Goal: Information Seeking & Learning: Learn about a topic

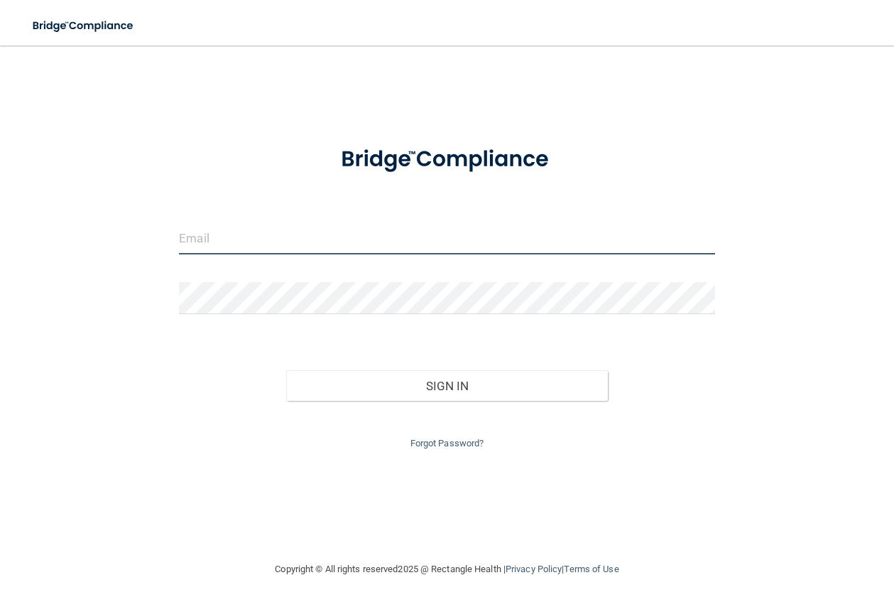
type input "[PERSON_NAME][EMAIL_ADDRESS][DOMAIN_NAME]"
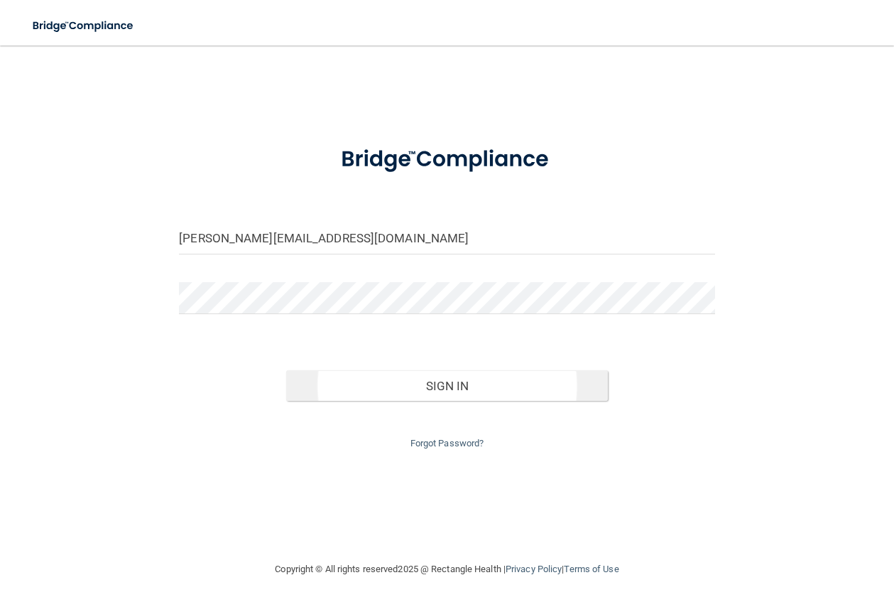
click at [323, 381] on button "Sign In" at bounding box center [447, 385] width 322 height 31
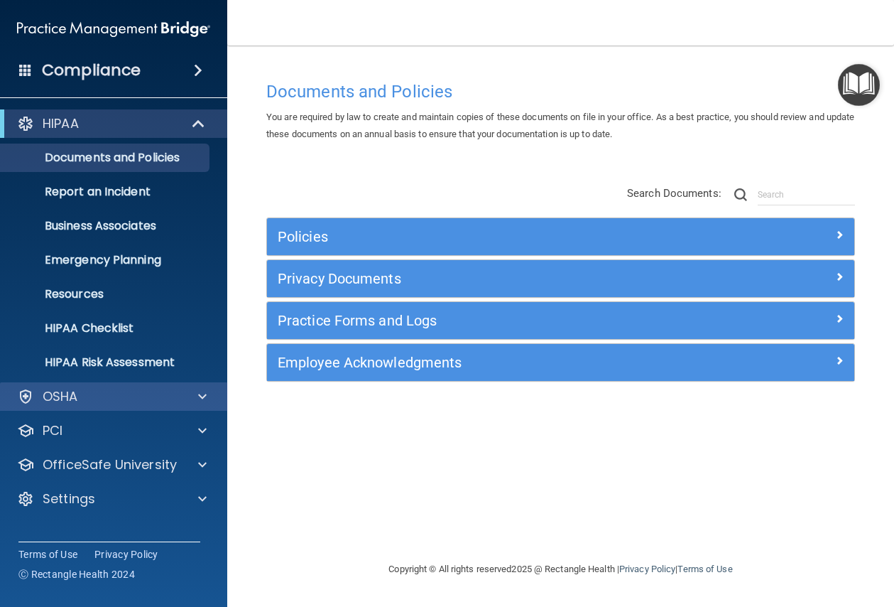
click at [50, 389] on p "OSHA" at bounding box center [61, 396] width 36 height 17
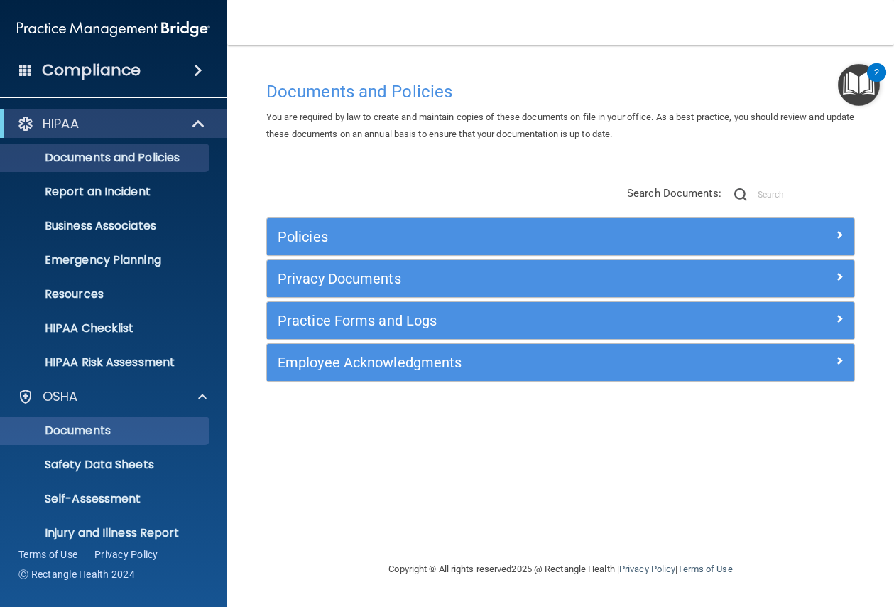
click at [122, 421] on link "Documents" at bounding box center [98, 430] width 224 height 28
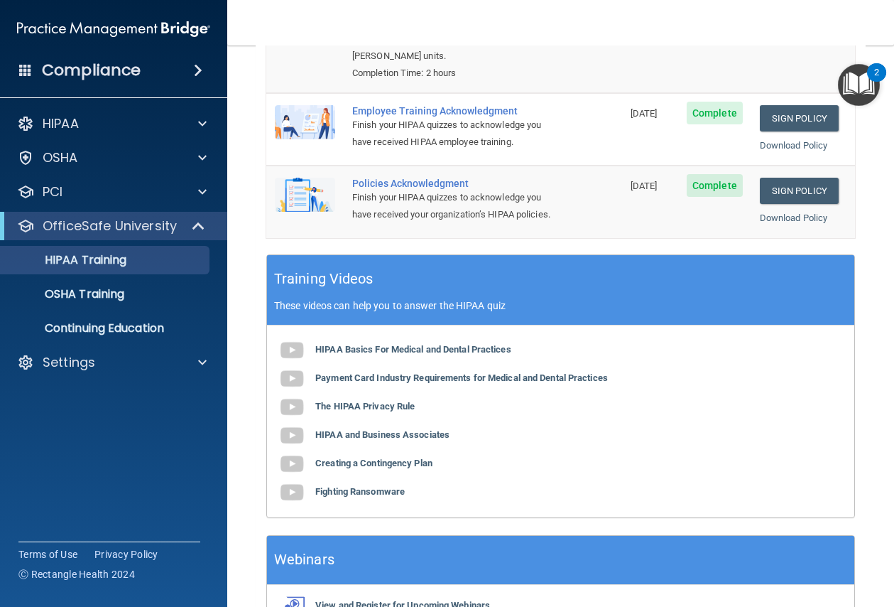
scroll to position [414, 0]
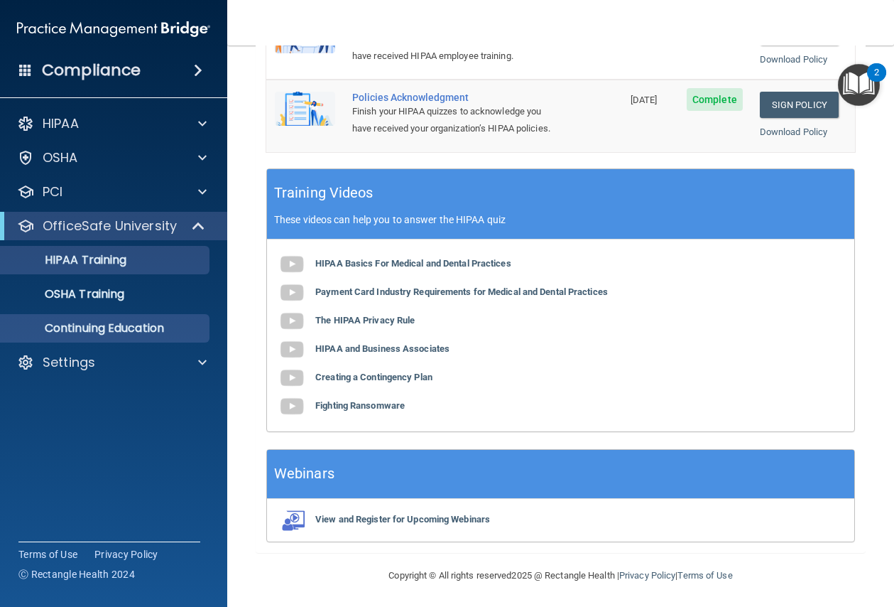
click at [141, 323] on p "Continuing Education" at bounding box center [106, 328] width 194 height 14
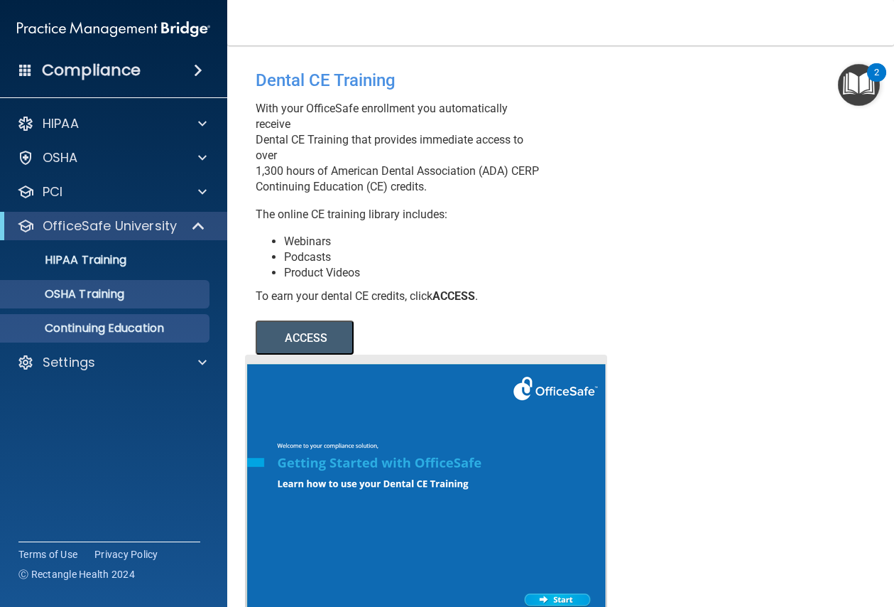
click at [131, 288] on div "OSHA Training" at bounding box center [106, 294] width 194 height 14
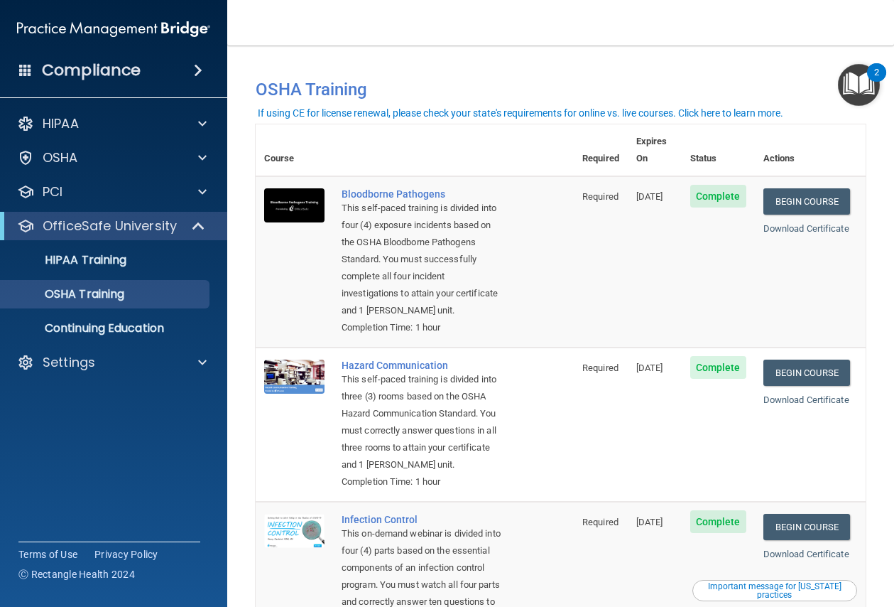
click at [102, 87] on div "Compliance HIPAA Documents and Policies Report an Incident Business Associates …" at bounding box center [113, 303] width 227 height 607
click at [96, 74] on h4 "Compliance" at bounding box center [91, 70] width 99 height 20
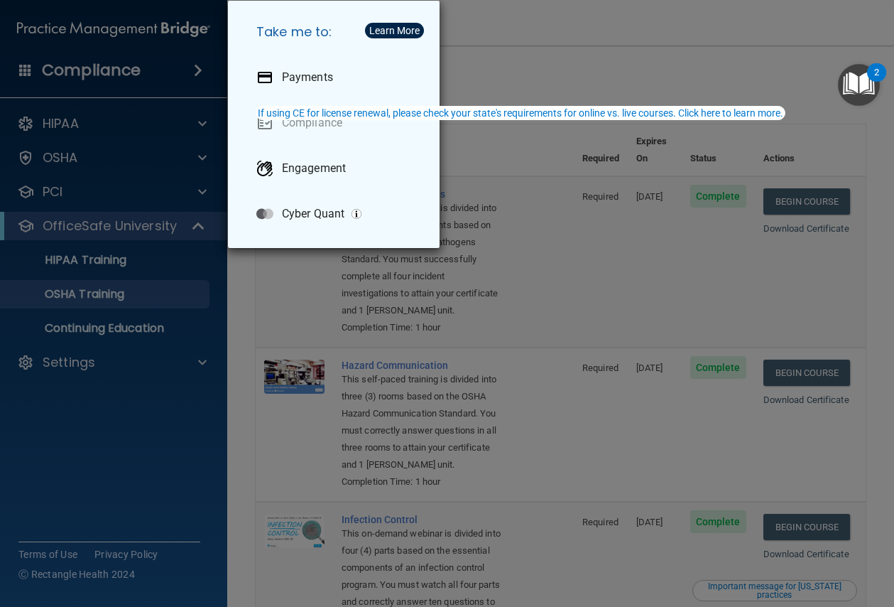
click at [117, 128] on div "Take me to: Payments Compliance Engagement Cyber Quant" at bounding box center [447, 303] width 894 height 607
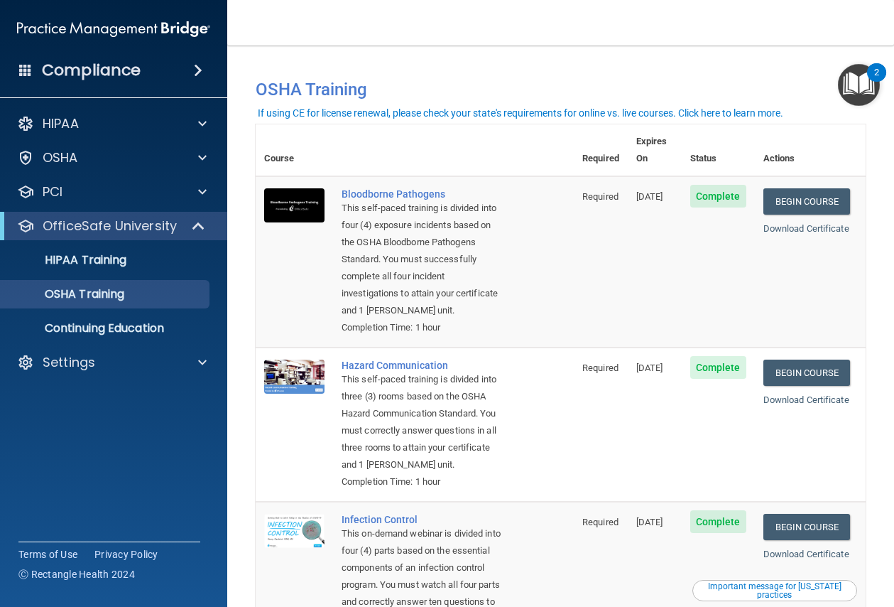
click at [117, 128] on div "HIPAA" at bounding box center [94, 123] width 176 height 17
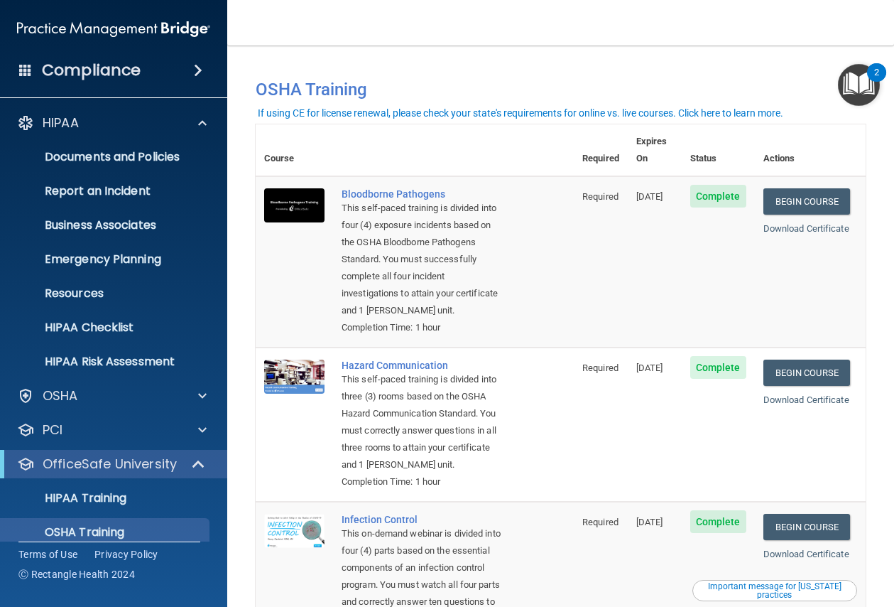
scroll to position [62, 0]
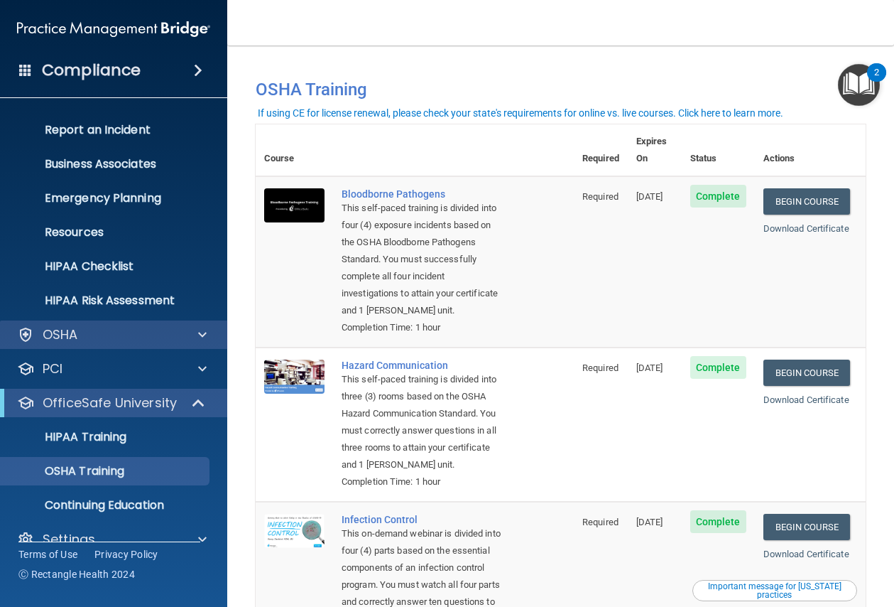
click at [156, 340] on div "OSHA" at bounding box center [94, 334] width 176 height 17
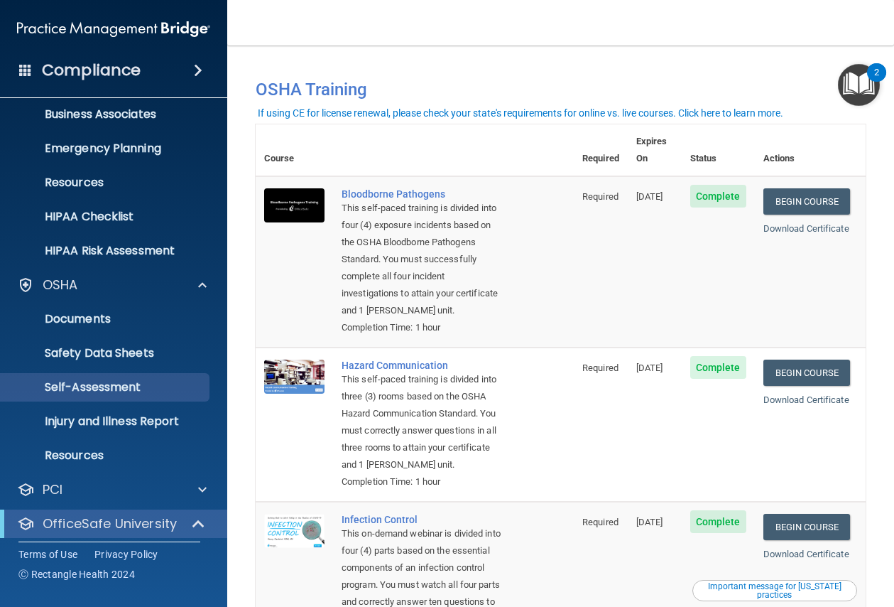
scroll to position [112, 0]
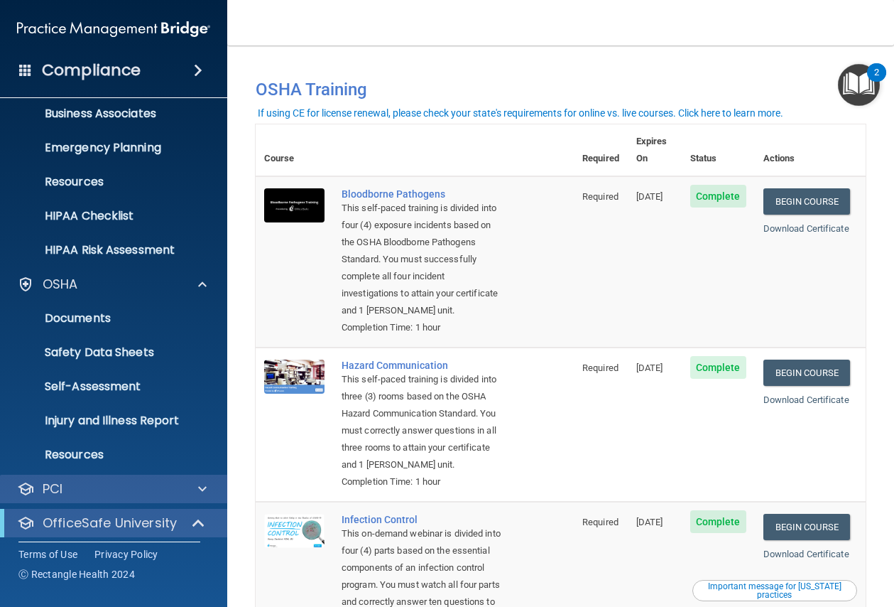
click at [116, 482] on div "PCI" at bounding box center [94, 488] width 176 height 17
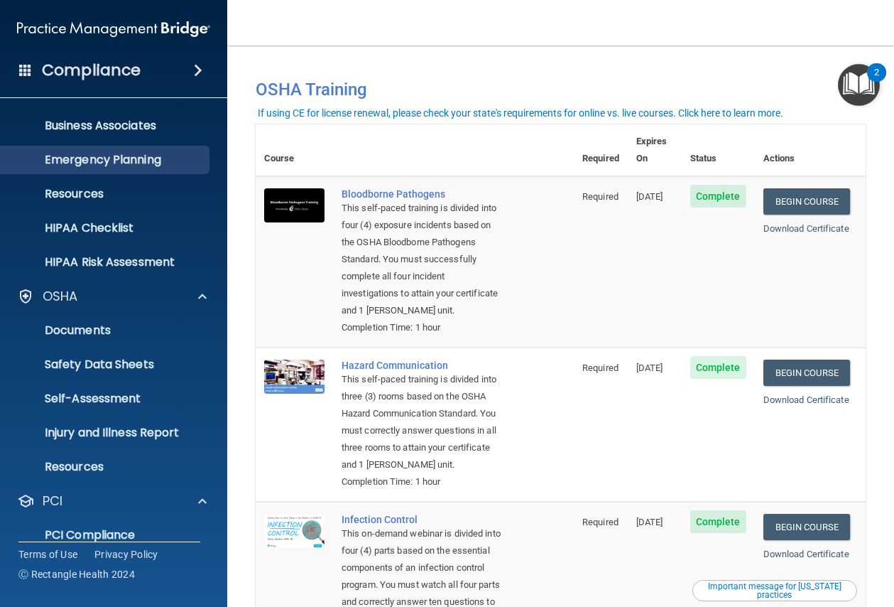
scroll to position [0, 0]
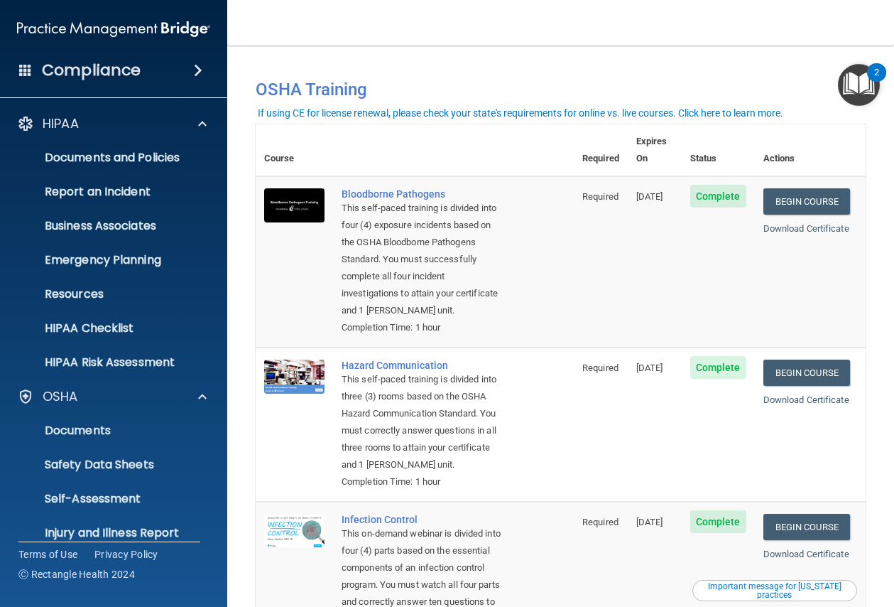
click at [867, 90] on img "Open Resource Center, 2 new notifications" at bounding box center [859, 85] width 42 height 42
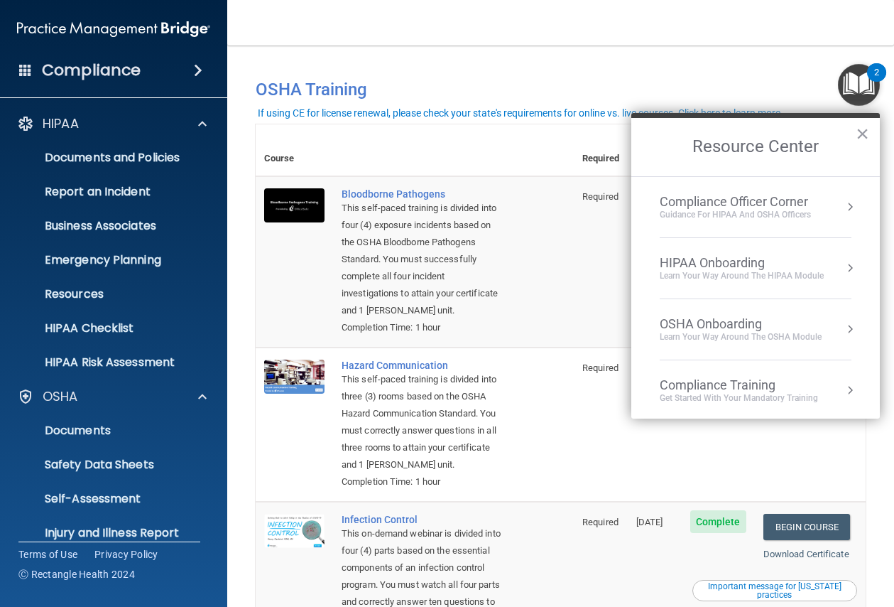
click at [785, 205] on div "Compliance Officer Corner" at bounding box center [735, 202] width 151 height 16
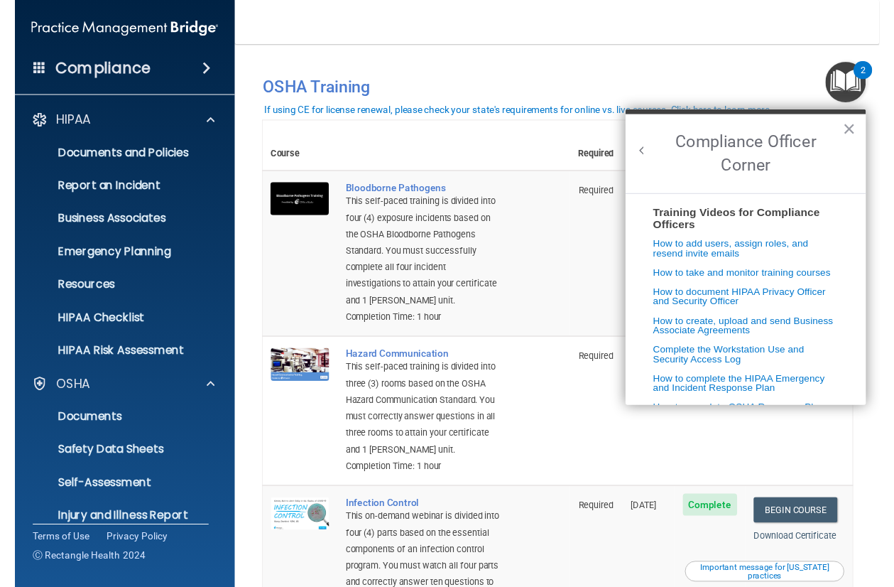
scroll to position [75, 0]
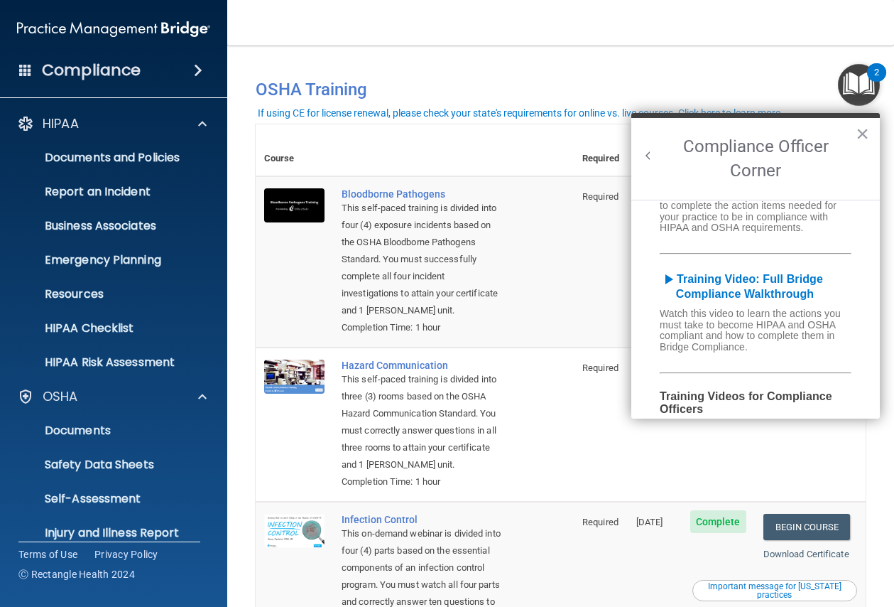
click at [704, 294] on h5 "play_arrow Training Video: Full Bridge Compliance Walkthrough" at bounding box center [756, 286] width 249 height 30
click at [703, 297] on b "Training Video: Full Bridge Compliance Walkthrough" at bounding box center [741, 287] width 163 height 28
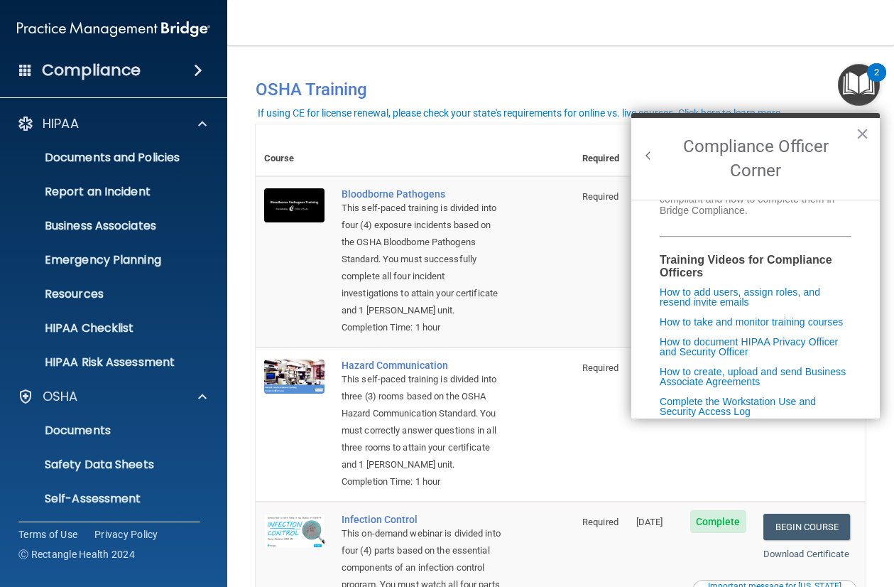
scroll to position [358, 0]
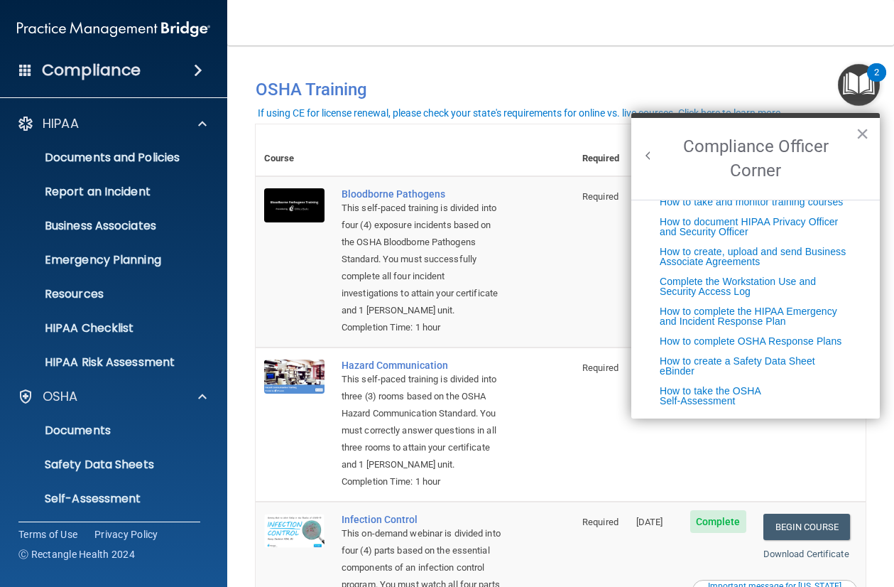
click at [649, 156] on button "Back to Resource Center Home" at bounding box center [649, 155] width 14 height 14
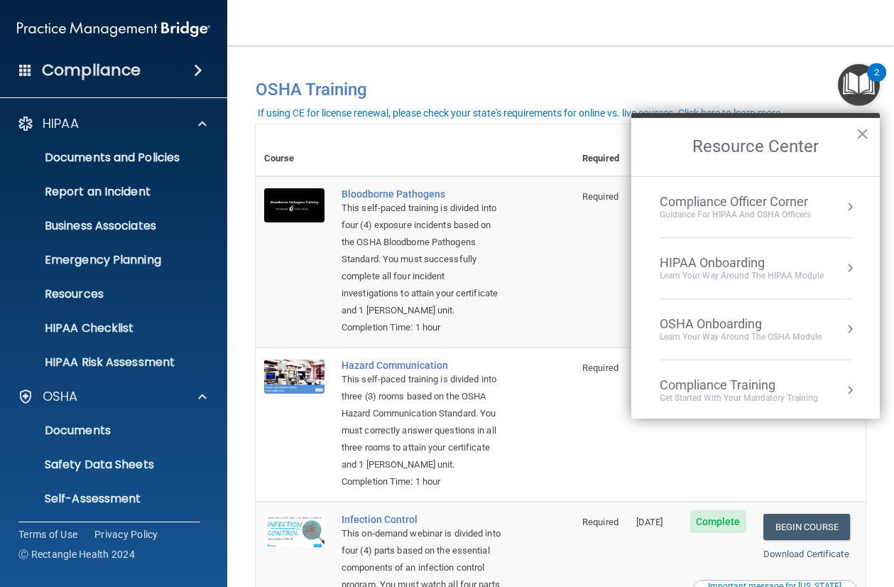
click at [688, 384] on div "Compliance Training" at bounding box center [739, 385] width 158 height 16
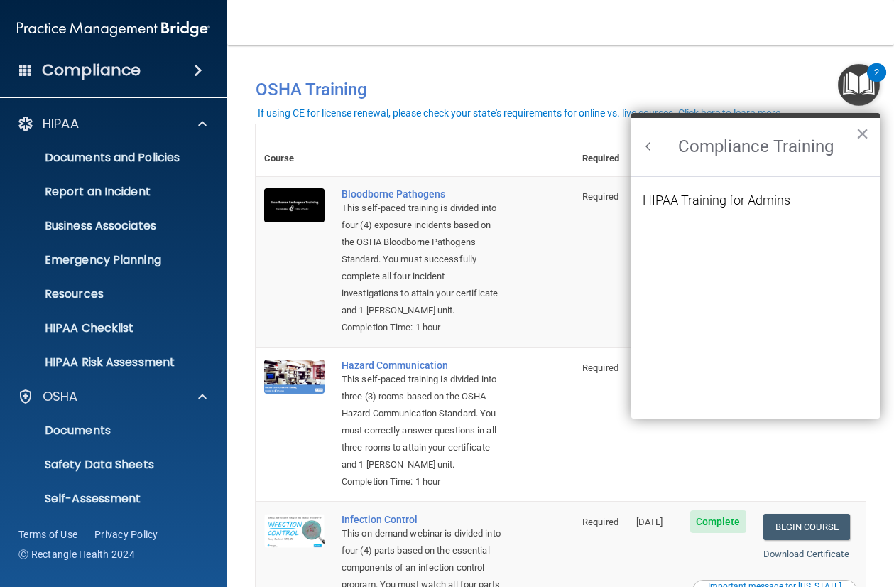
scroll to position [0, 0]
click at [647, 150] on button "Back to Resource Center Home" at bounding box center [649, 146] width 14 height 14
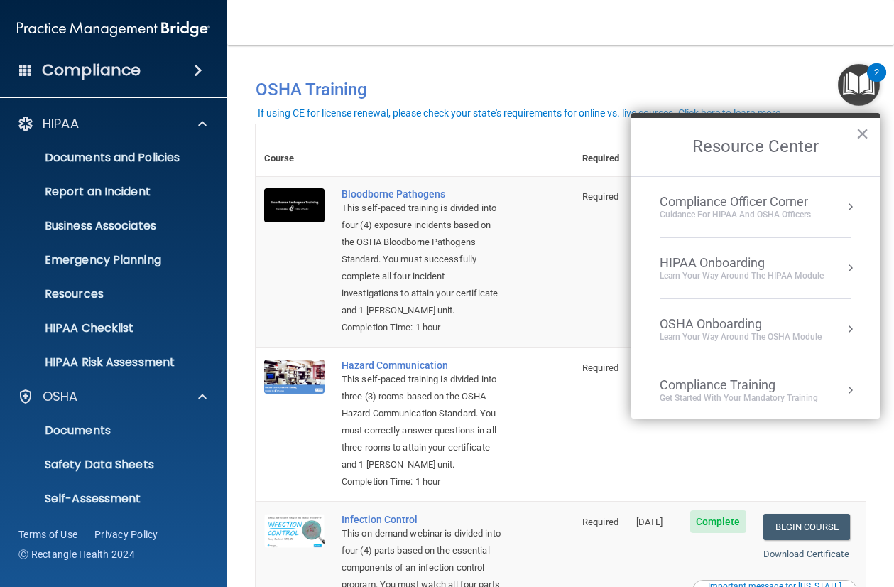
click at [669, 210] on div "Guidance for HIPAA and OSHA Officers" at bounding box center [735, 215] width 151 height 12
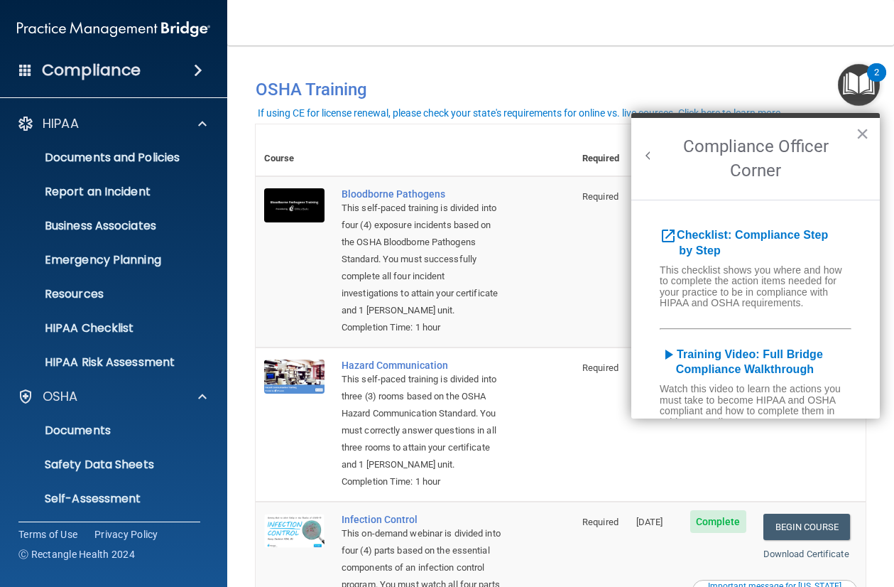
click at [649, 148] on button "Back to Resource Center Home" at bounding box center [649, 155] width 14 height 14
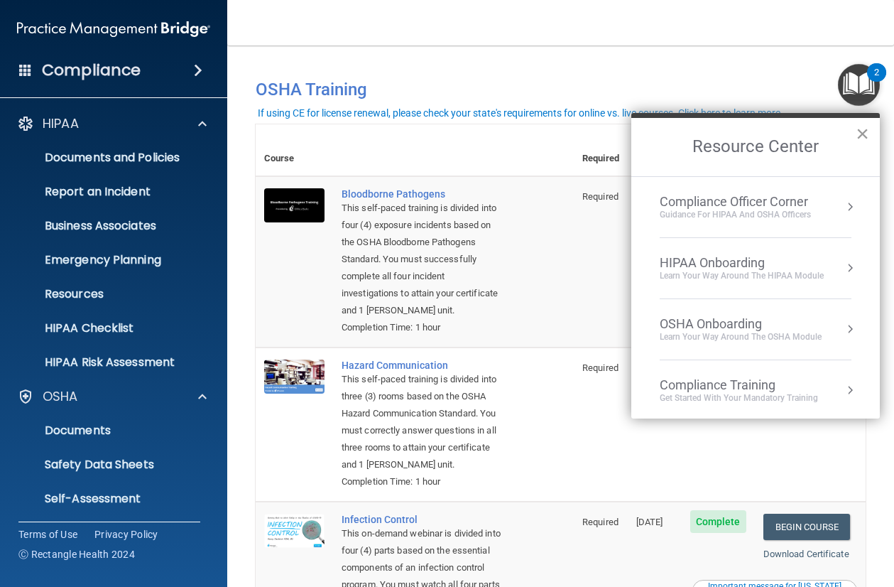
click at [863, 134] on button "×" at bounding box center [862, 133] width 13 height 23
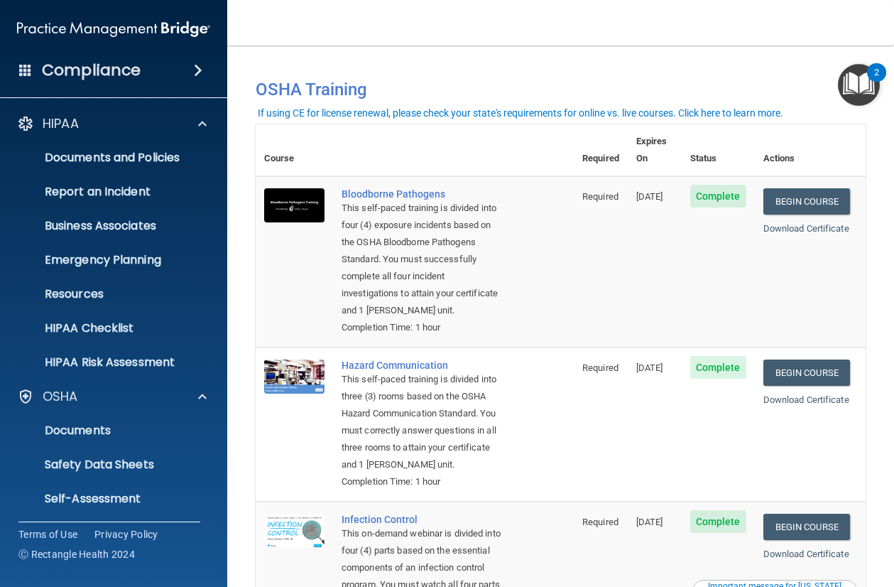
click at [856, 89] on img "Open Resource Center, 2 new notifications" at bounding box center [859, 85] width 42 height 42
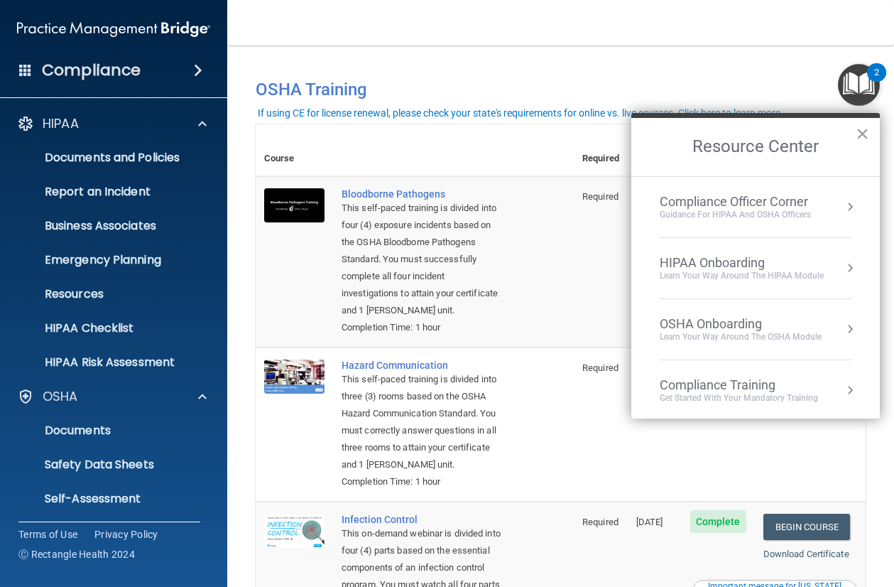
click at [801, 67] on div "You have a course that has expired or is incomplete. Please complete the course…" at bounding box center [561, 84] width 632 height 48
click at [774, 65] on div "You have a course that has expired or is incomplete. Please complete the course…" at bounding box center [561, 84] width 632 height 48
click at [851, 139] on h2 "Resource Center" at bounding box center [756, 147] width 249 height 58
click at [865, 138] on button "×" at bounding box center [862, 133] width 13 height 23
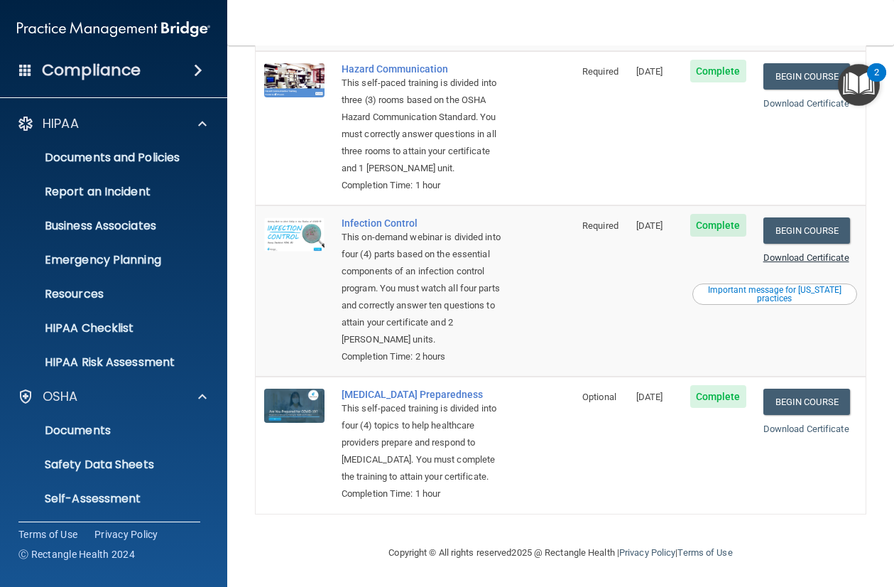
scroll to position [27, 0]
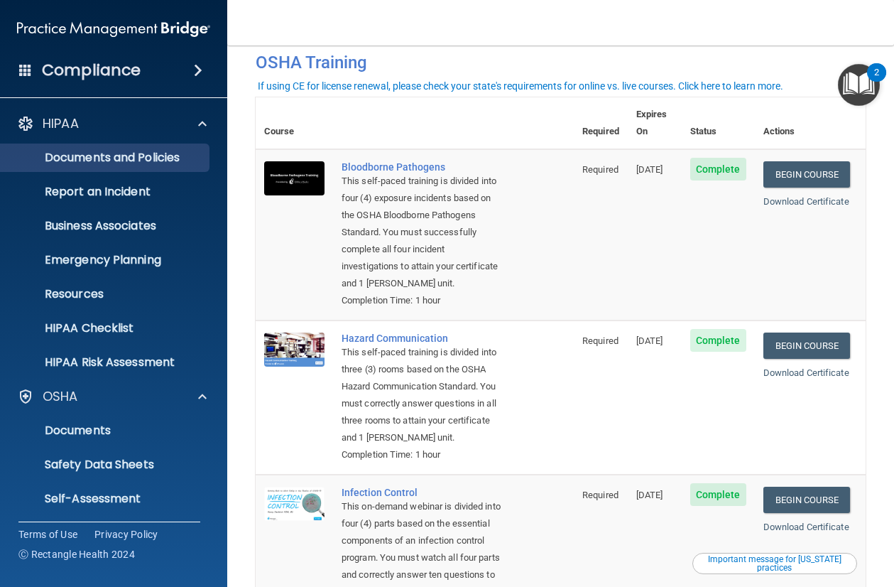
click at [165, 154] on p "Documents and Policies" at bounding box center [106, 158] width 194 height 14
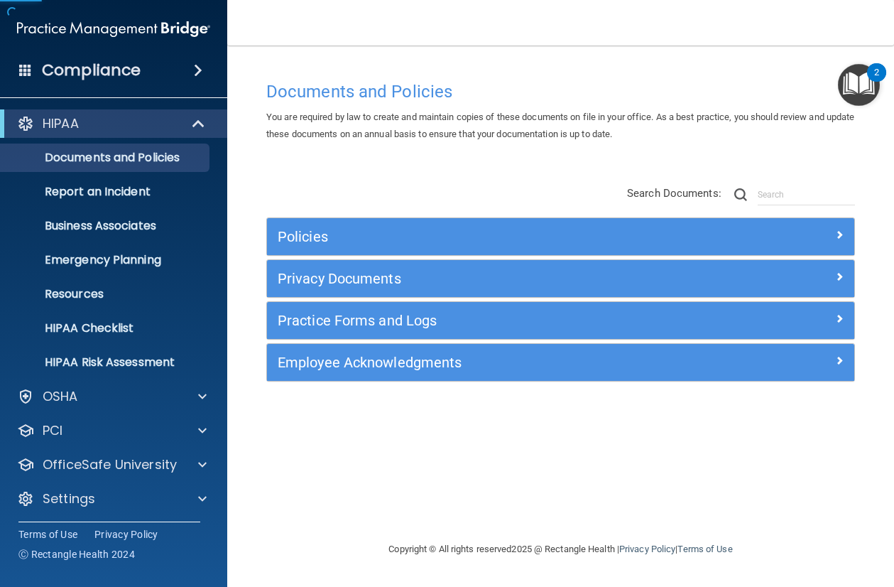
click at [467, 230] on h5 "Policies" at bounding box center [487, 237] width 419 height 16
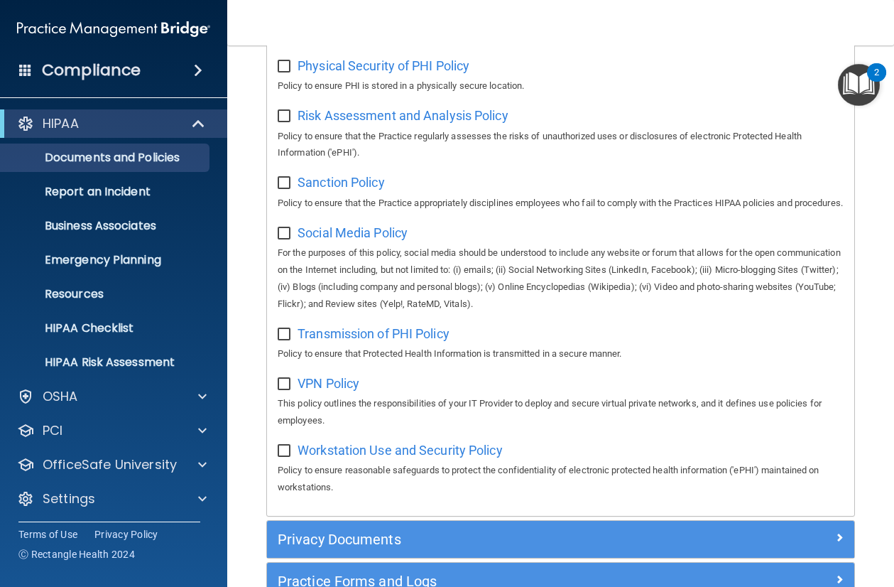
scroll to position [1203, 0]
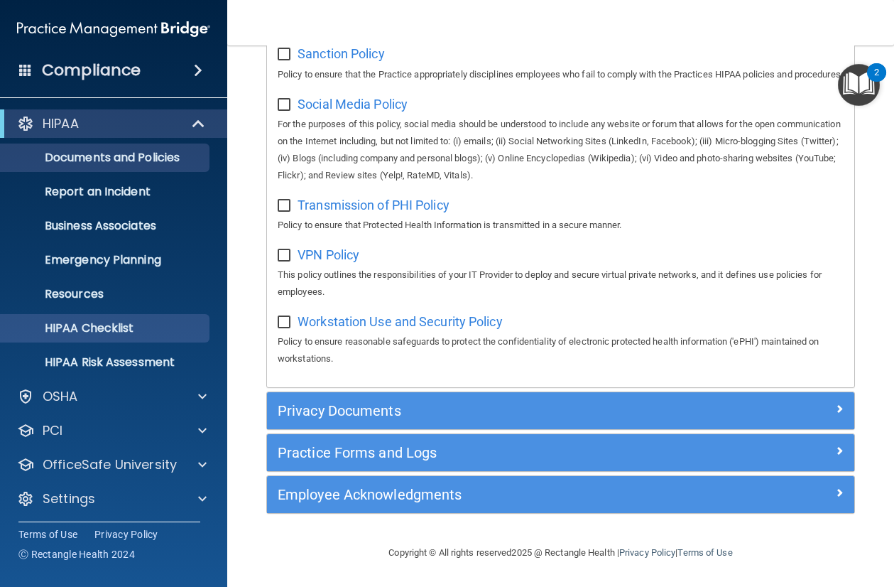
click at [110, 325] on p "HIPAA Checklist" at bounding box center [106, 328] width 194 height 14
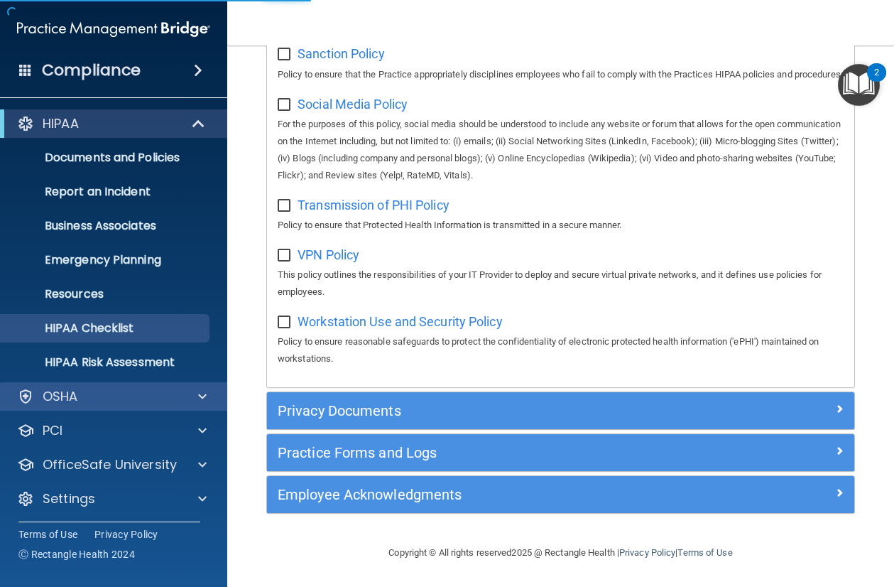
click at [104, 392] on div "OSHA" at bounding box center [94, 396] width 176 height 17
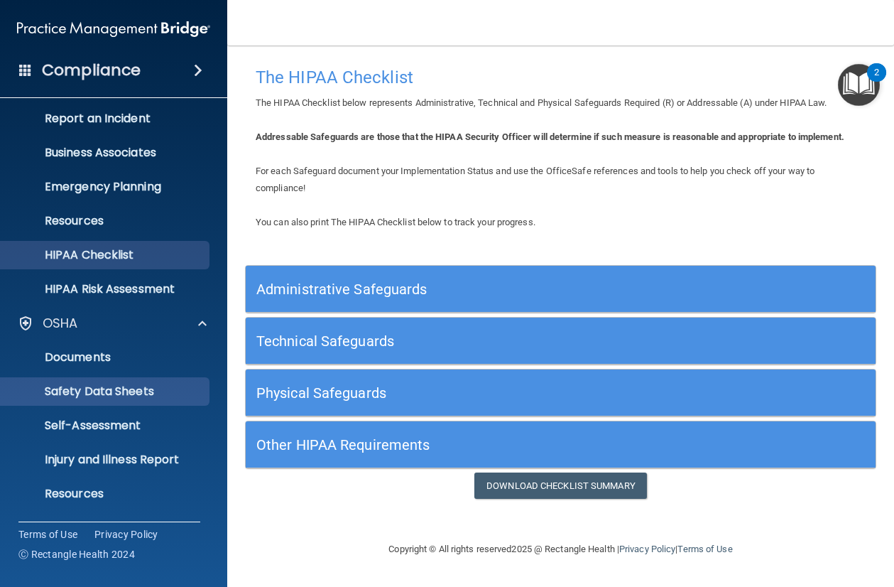
scroll to position [134, 0]
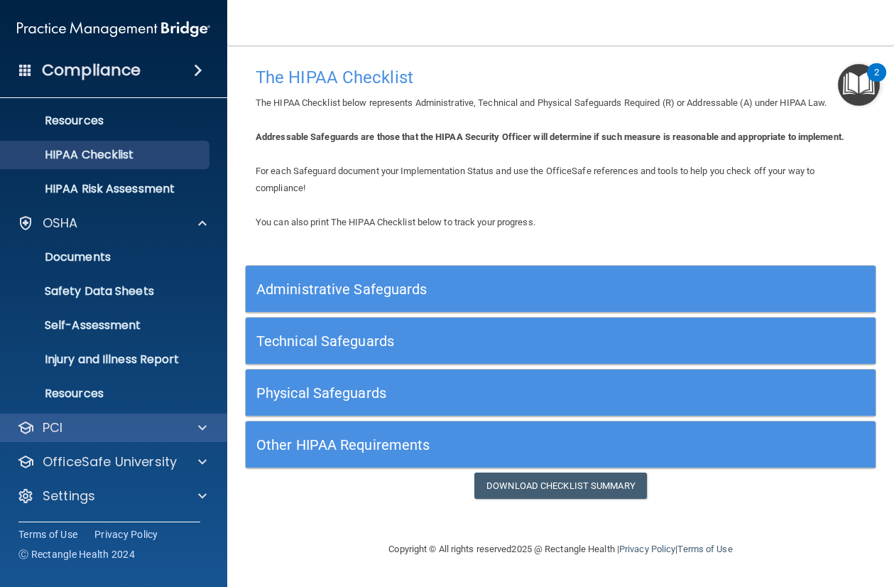
click at [128, 425] on div "PCI" at bounding box center [94, 427] width 176 height 17
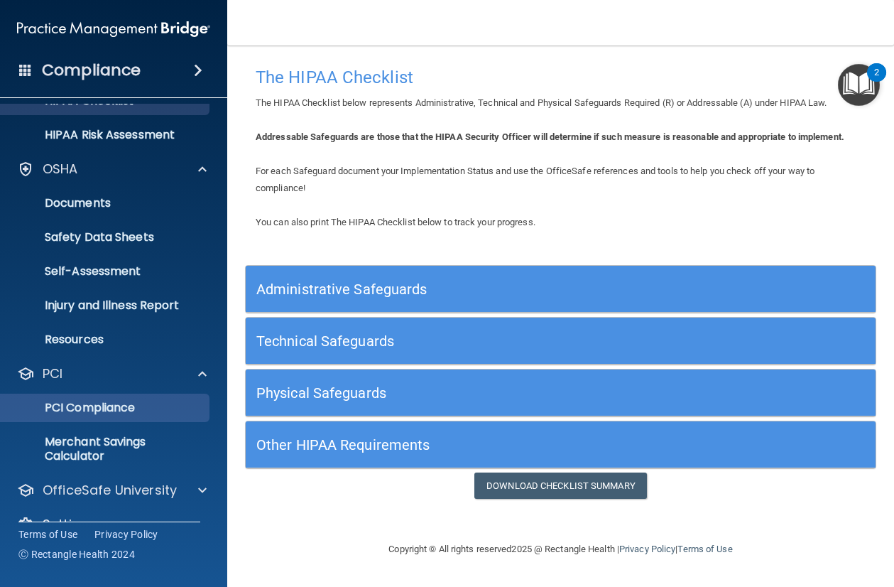
scroll to position [256, 0]
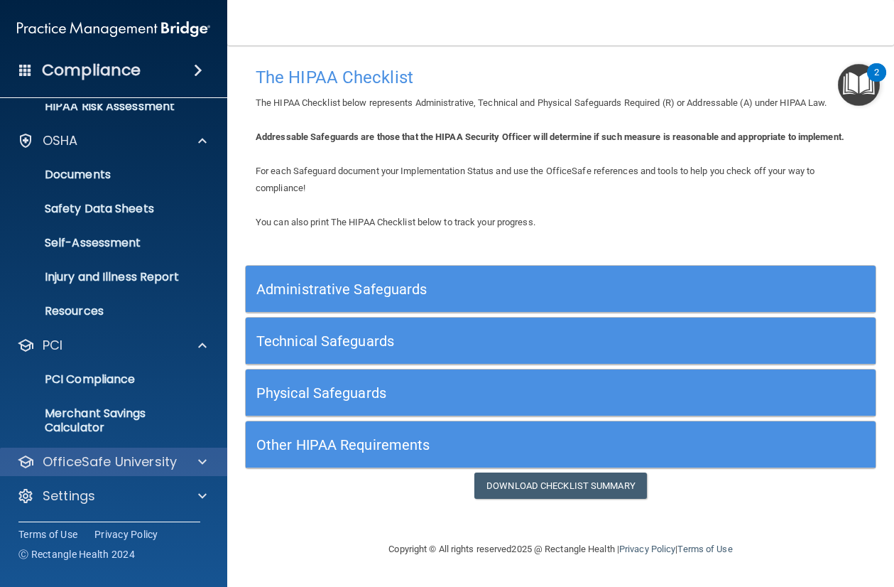
click at [126, 465] on p "OfficeSafe University" at bounding box center [110, 461] width 134 height 17
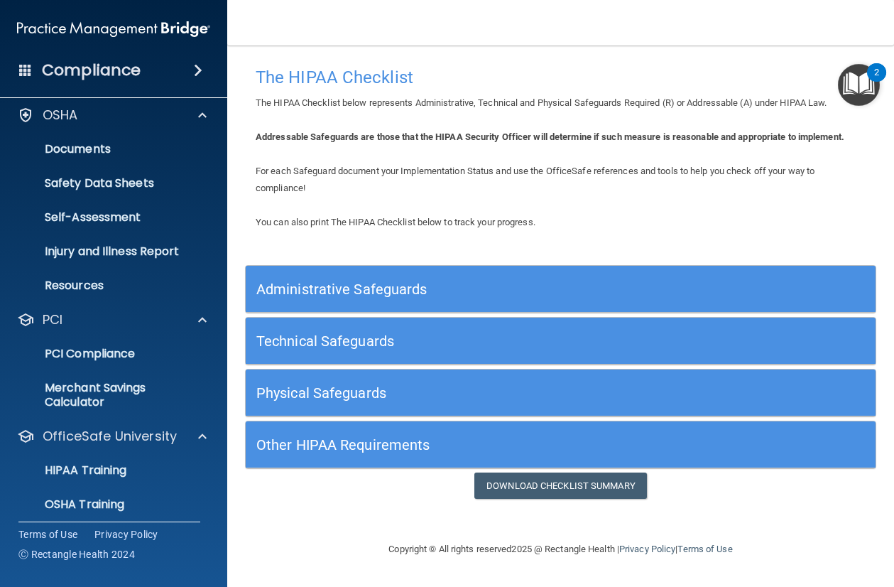
scroll to position [358, 0]
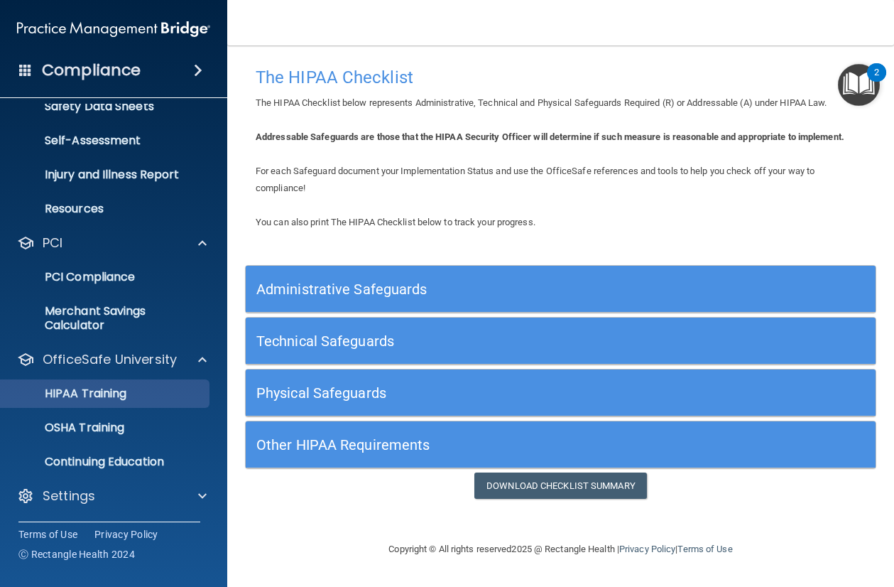
click at [126, 394] on p "HIPAA Training" at bounding box center [67, 393] width 117 height 14
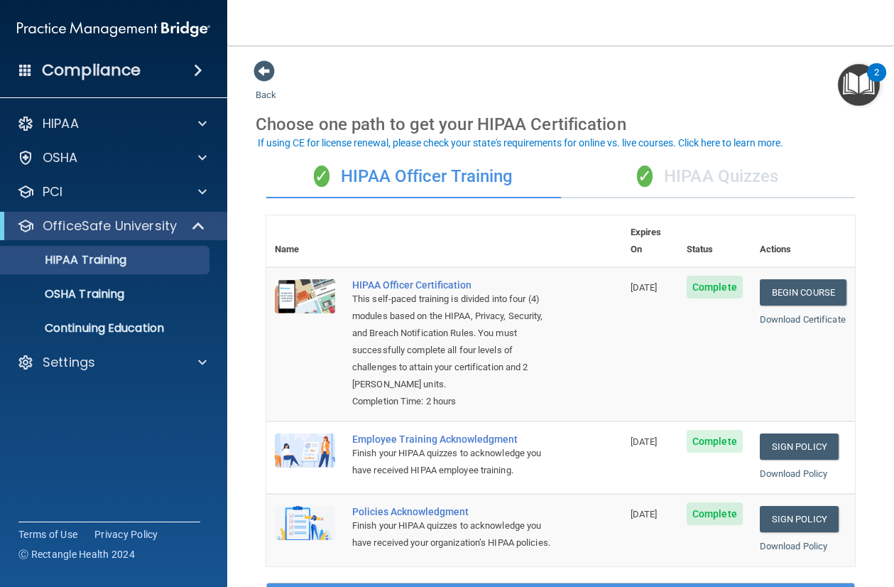
click at [668, 180] on div "✓ HIPAA Quizzes" at bounding box center [708, 177] width 295 height 43
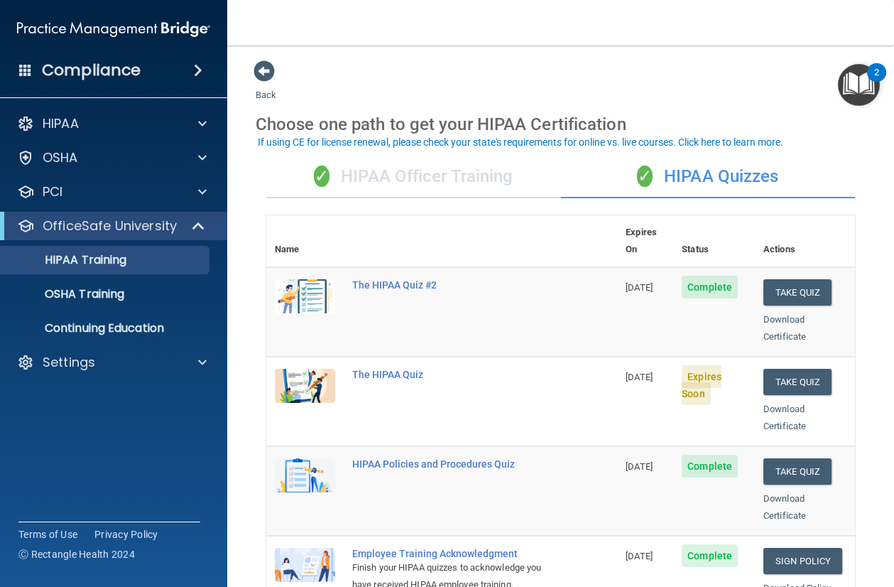
scroll to position [48, 0]
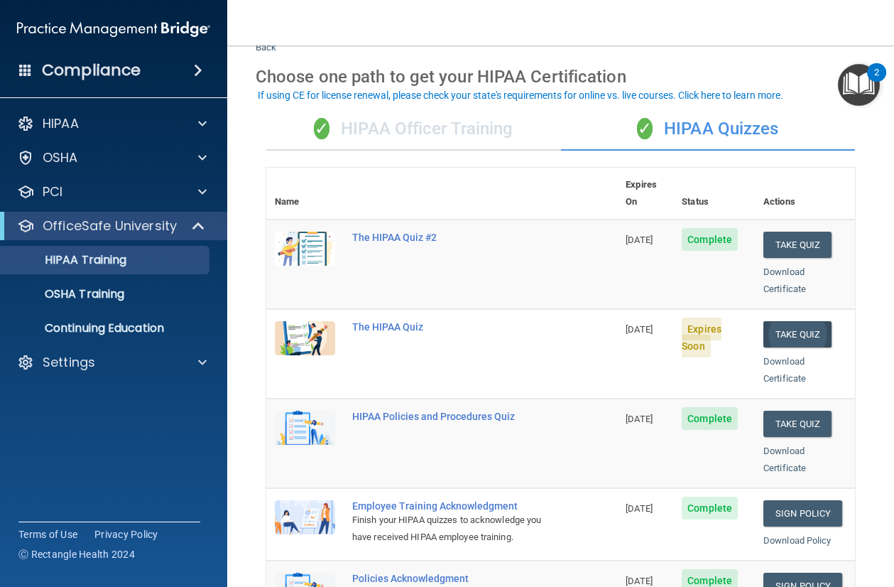
click at [804, 321] on button "Take Quiz" at bounding box center [798, 334] width 68 height 26
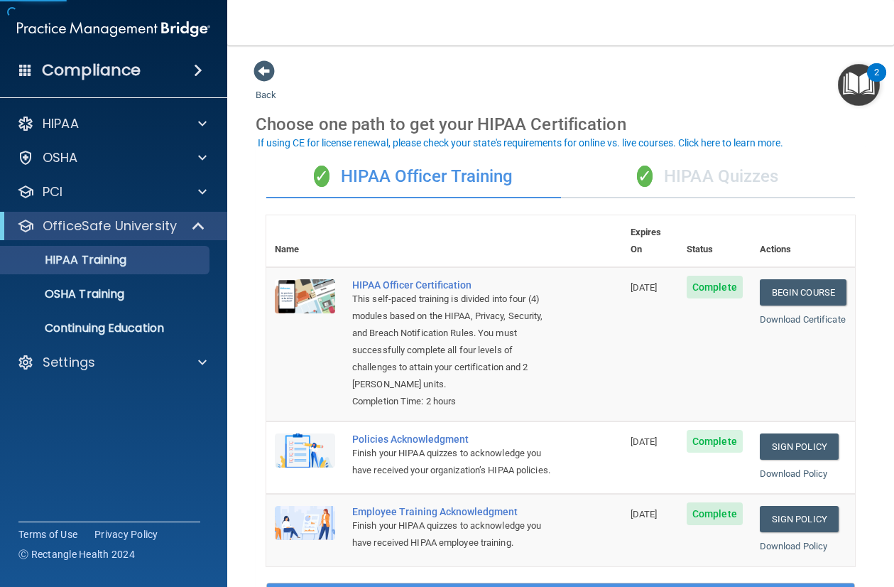
scroll to position [1, 0]
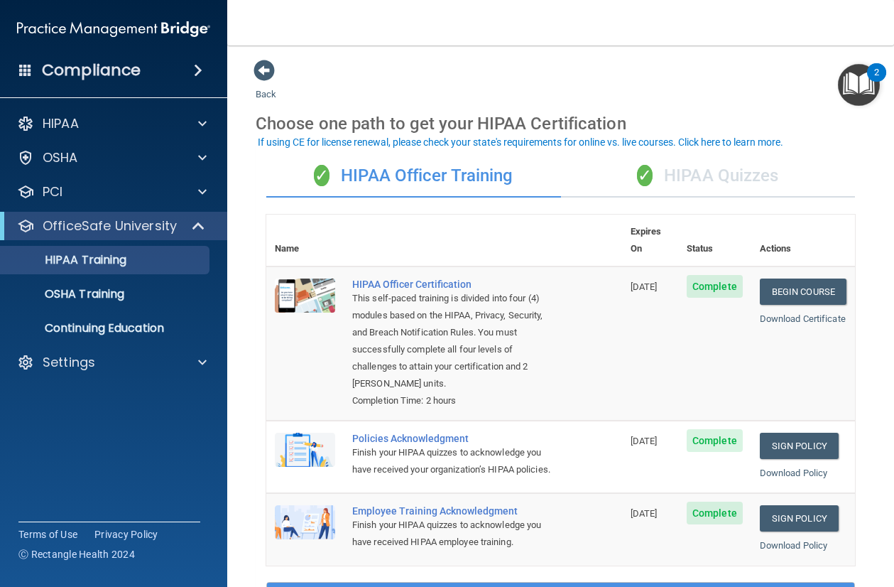
click at [674, 165] on div "✓ HIPAA Quizzes" at bounding box center [708, 176] width 295 height 43
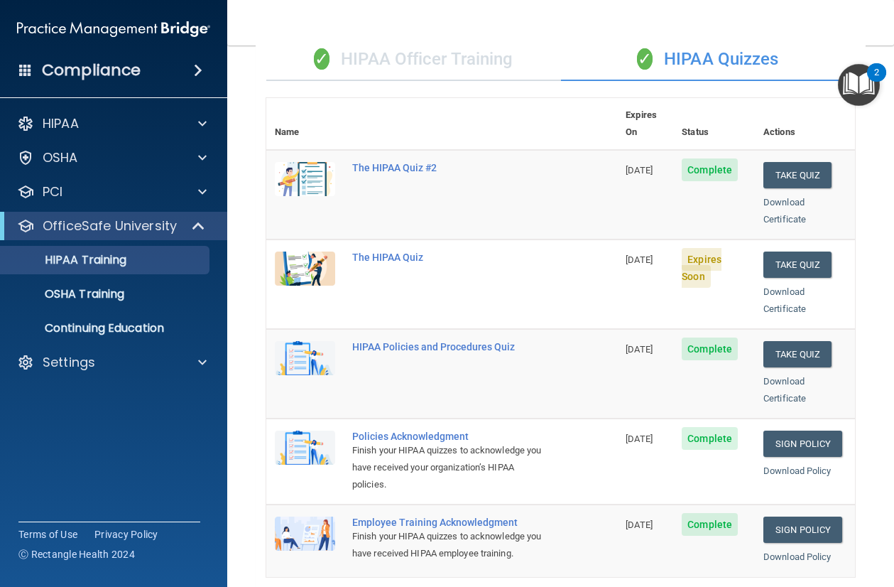
scroll to position [0, 0]
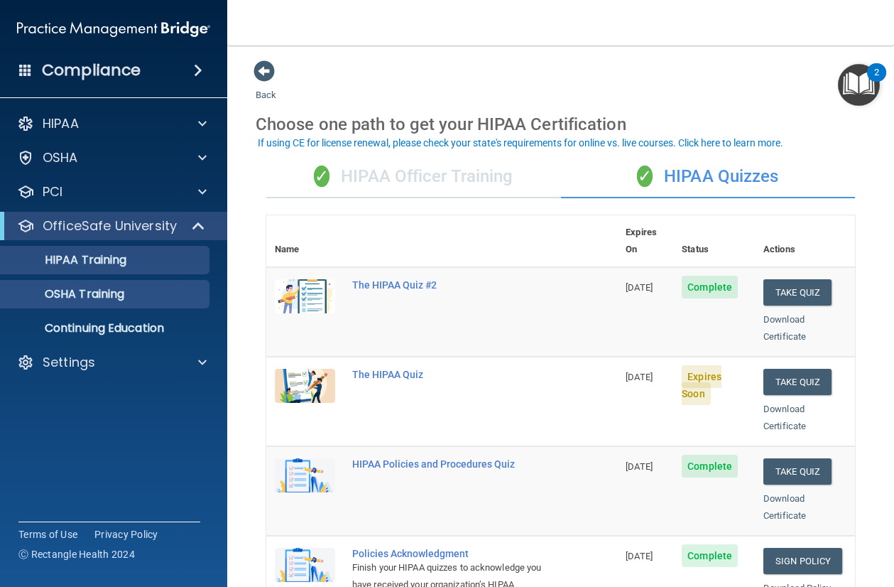
click at [162, 288] on div "OSHA Training" at bounding box center [106, 294] width 194 height 14
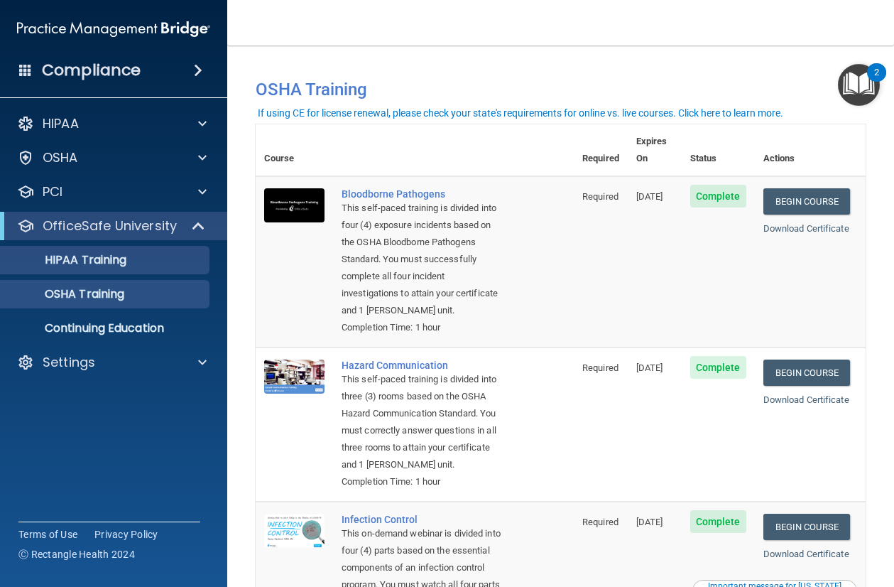
click at [111, 259] on p "HIPAA Training" at bounding box center [67, 260] width 117 height 14
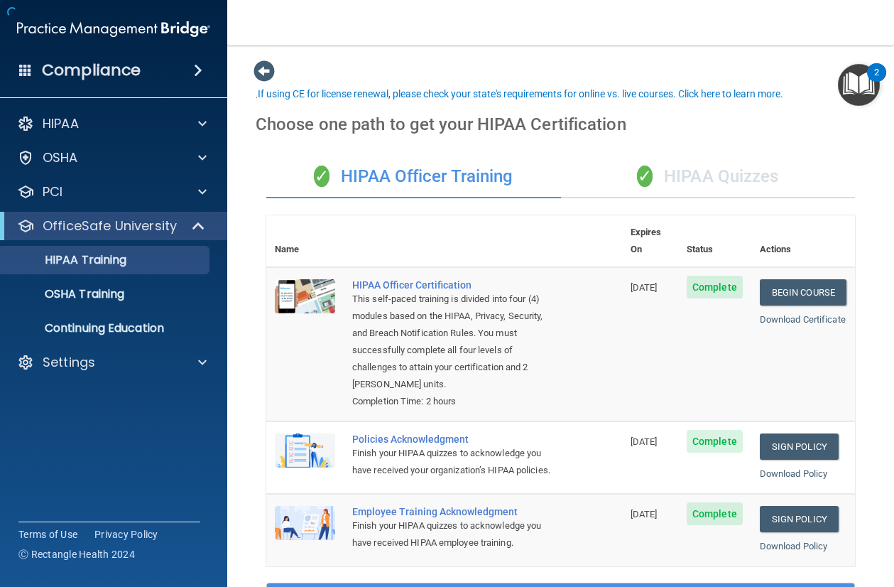
scroll to position [49, 0]
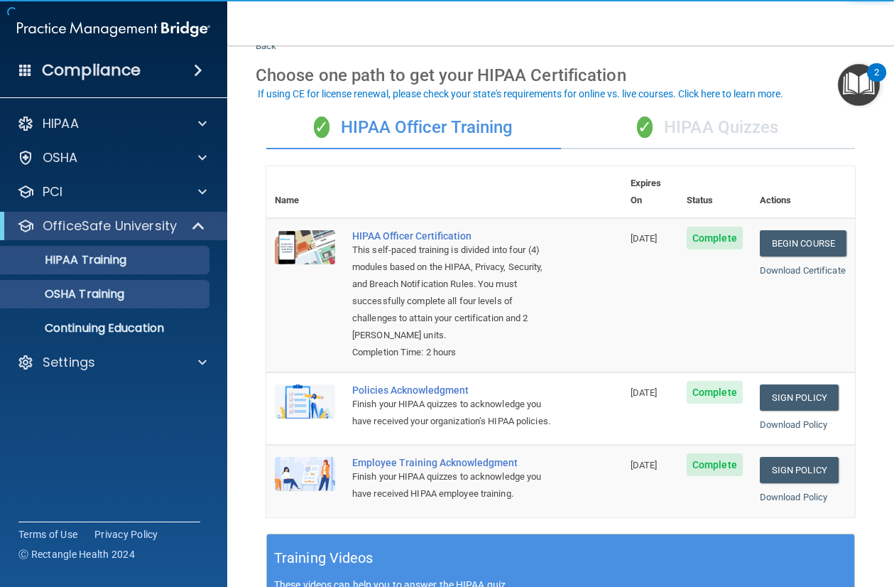
click at [150, 297] on div "OSHA Training" at bounding box center [106, 294] width 194 height 14
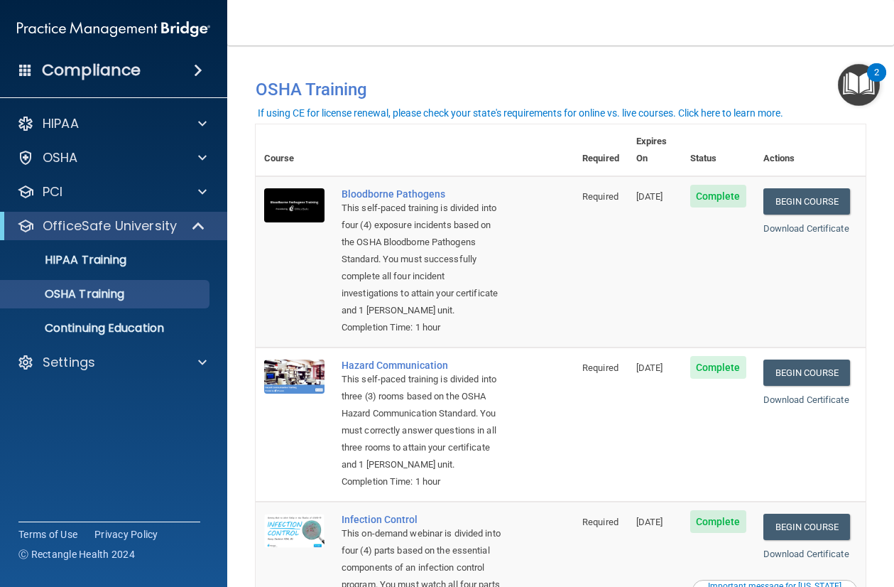
click at [519, 340] on td "Bloodborne Pathogens This self-paced training is divided into four (4) exposure…" at bounding box center [453, 261] width 241 height 171
